Goal: Task Accomplishment & Management: Manage account settings

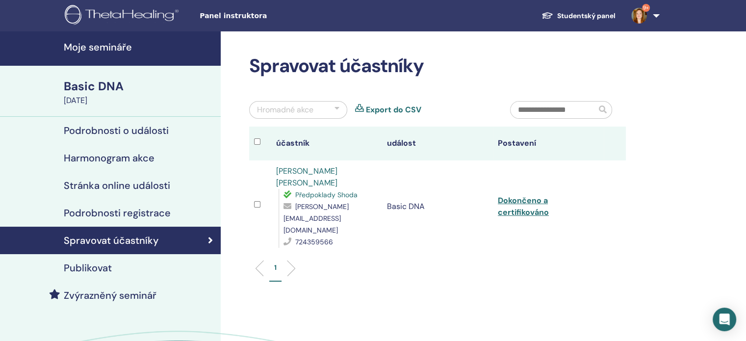
click at [94, 48] on h4 "Moje semináře" at bounding box center [139, 47] width 151 height 12
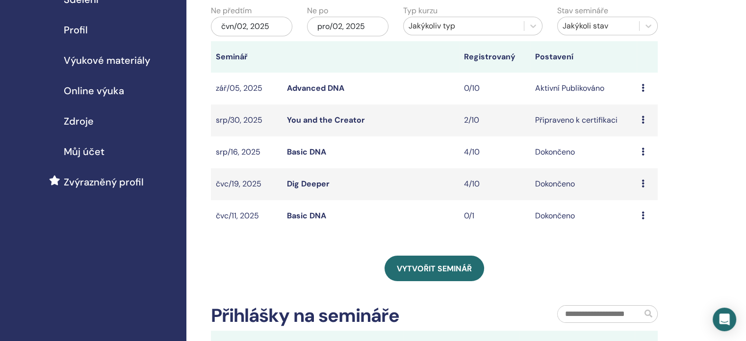
scroll to position [147, 0]
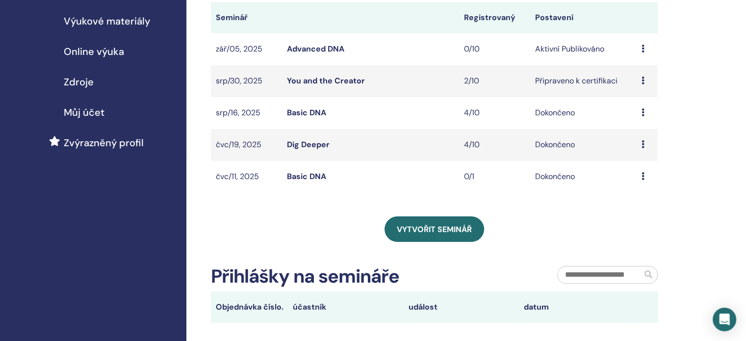
click at [308, 47] on link "Advanced DNA" at bounding box center [315, 49] width 57 height 10
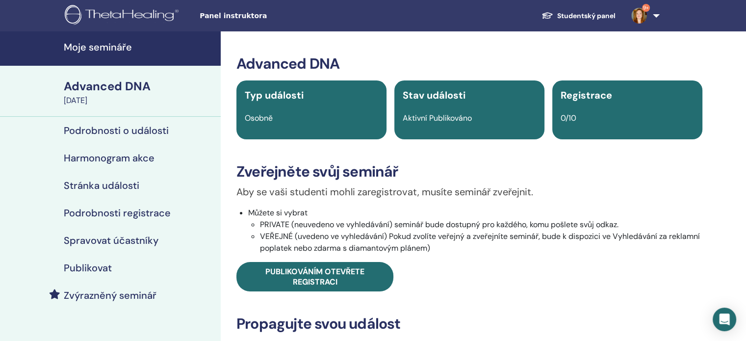
click at [123, 85] on div "Advanced DNA" at bounding box center [139, 86] width 151 height 17
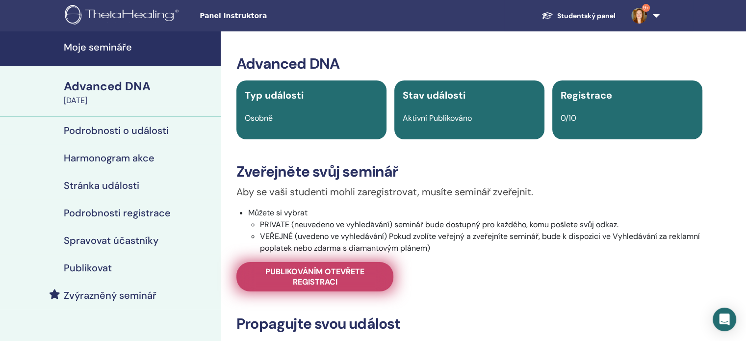
click at [305, 278] on span "Publikováním otevřete registraci" at bounding box center [315, 276] width 132 height 21
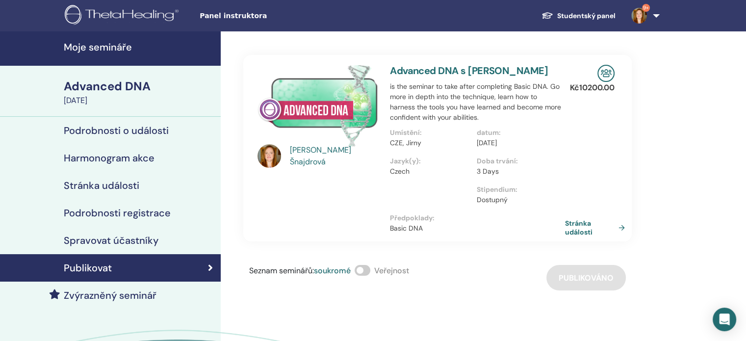
click at [580, 228] on link "Stránka události" at bounding box center [597, 228] width 64 height 18
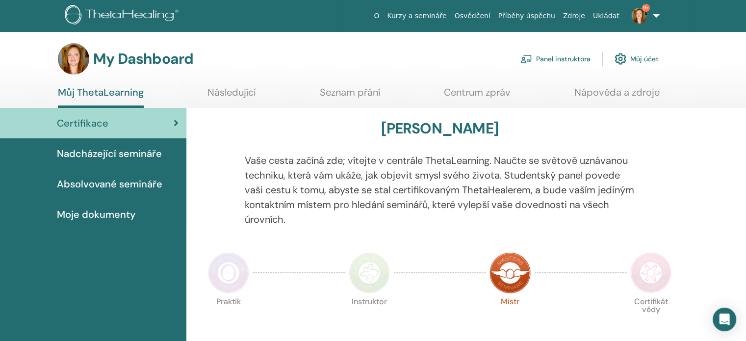
click at [131, 160] on link "Nadcházející semináře" at bounding box center [93, 153] width 186 height 30
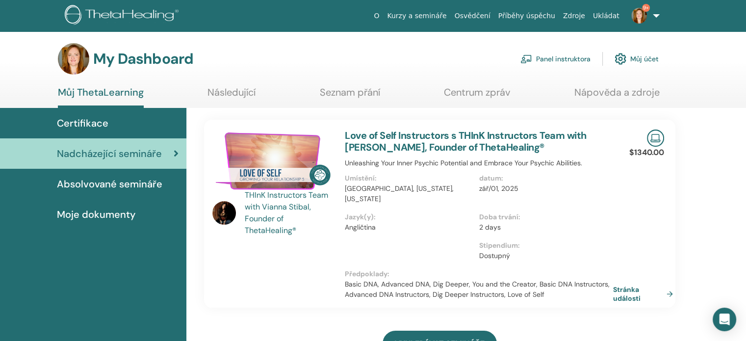
click at [247, 95] on link "Následující" at bounding box center [232, 95] width 48 height 19
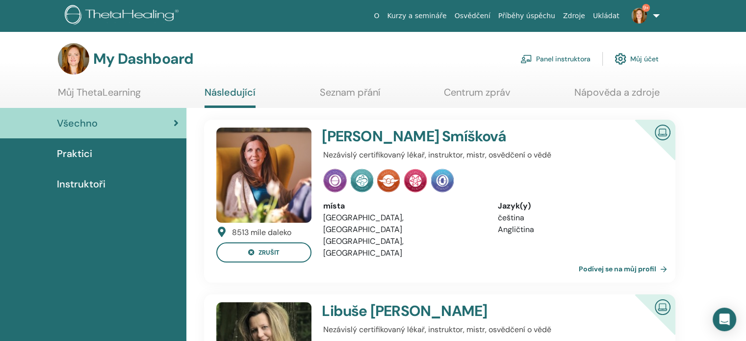
click at [94, 183] on span "Instruktoři" at bounding box center [81, 184] width 49 height 15
